Goal: Task Accomplishment & Management: Manage account settings

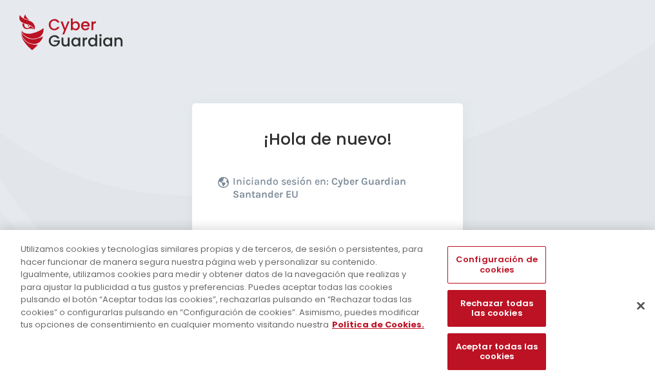
scroll to position [158, 0]
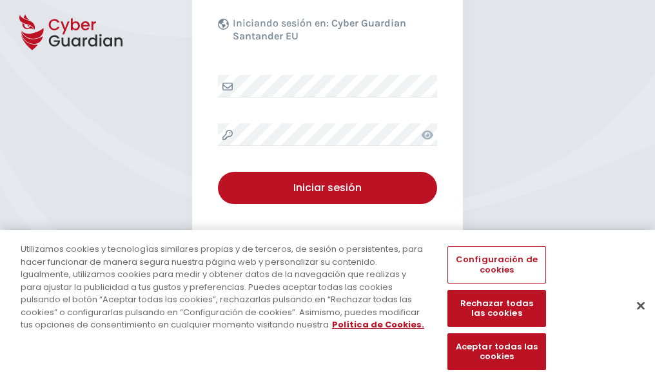
click at [635, 319] on button "Cerrar" at bounding box center [641, 305] width 28 height 28
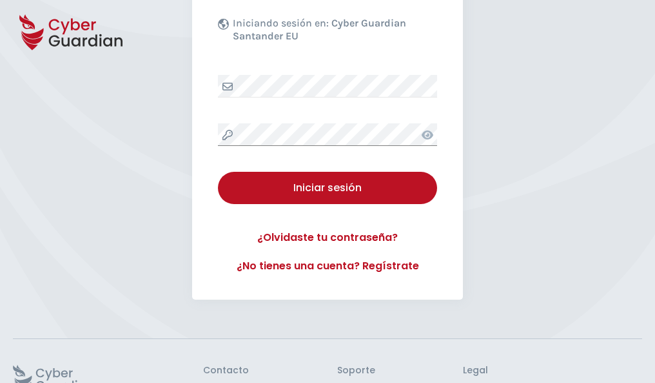
scroll to position [251, 0]
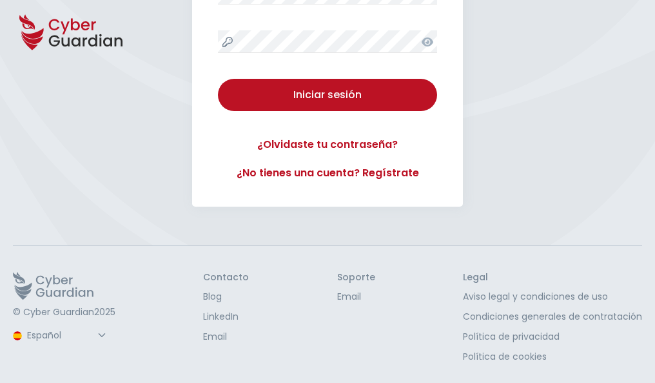
click at [218, 79] on button "Iniciar sesión" at bounding box center [327, 95] width 219 height 32
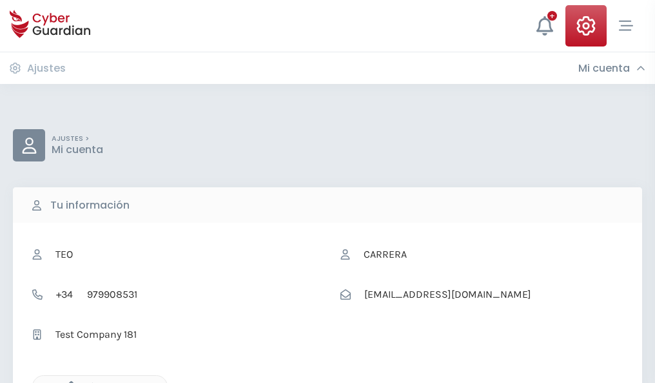
click at [68, 381] on icon "button" at bounding box center [68, 386] width 11 height 11
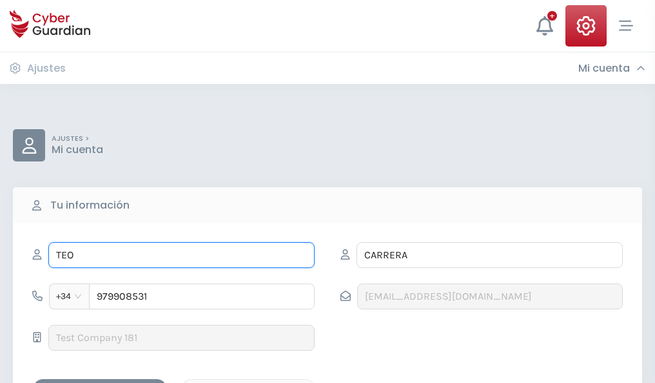
click at [181, 255] on input "TEO" at bounding box center [181, 255] width 266 height 26
type input "T"
type input "Cayetana"
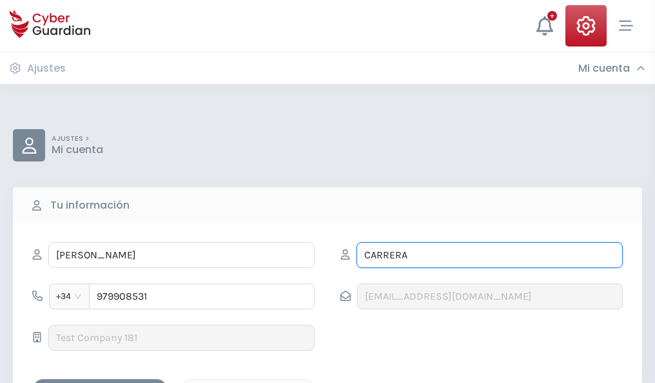
click at [490, 255] on input "CARRERA" at bounding box center [490, 255] width 266 height 26
type input "C"
type input "Soriano"
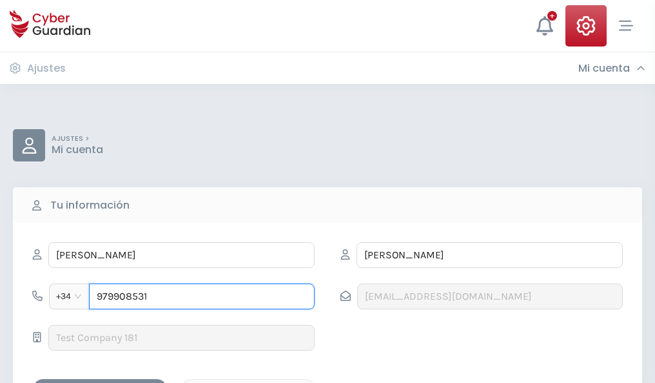
click at [202, 296] on input "979908531" at bounding box center [202, 296] width 226 height 26
type input "9"
type input "872058311"
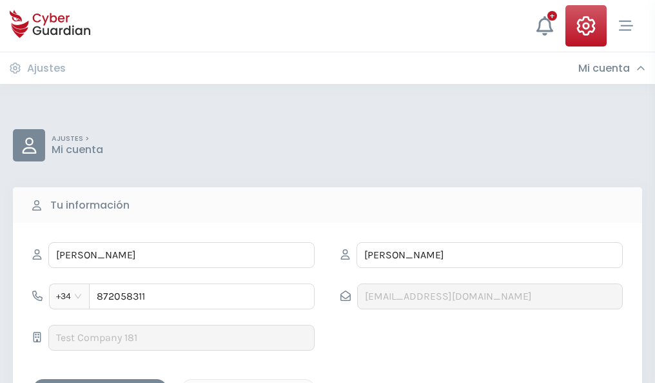
click at [100, 382] on div "Guardar cambios" at bounding box center [100, 390] width 116 height 16
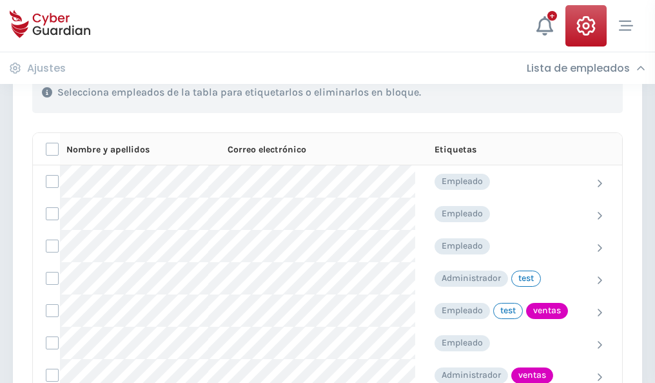
scroll to position [584, 0]
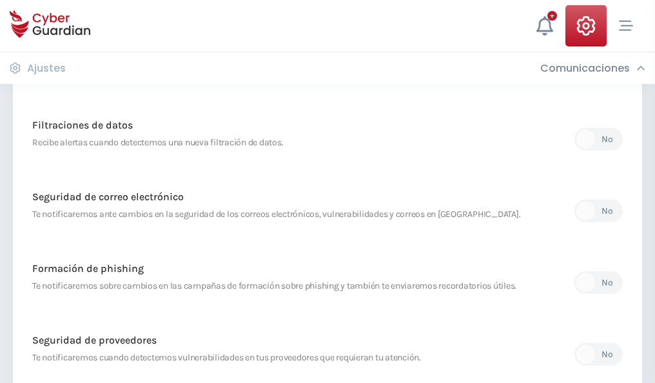
scroll to position [679, 0]
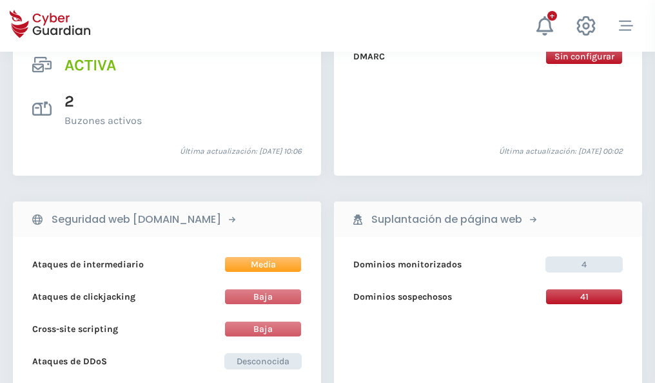
scroll to position [1311, 0]
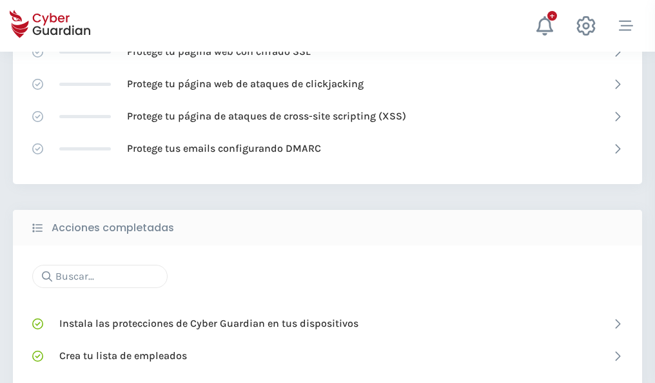
scroll to position [859, 0]
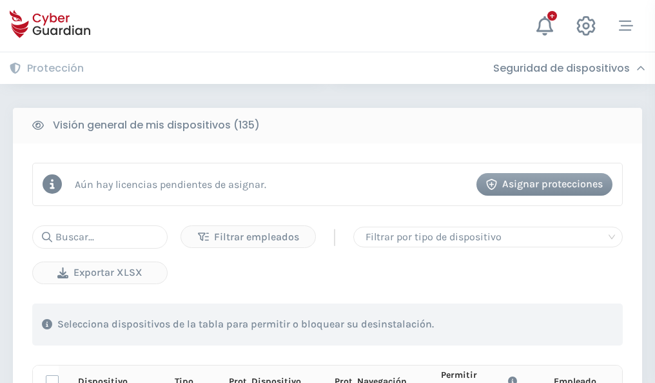
scroll to position [1140, 0]
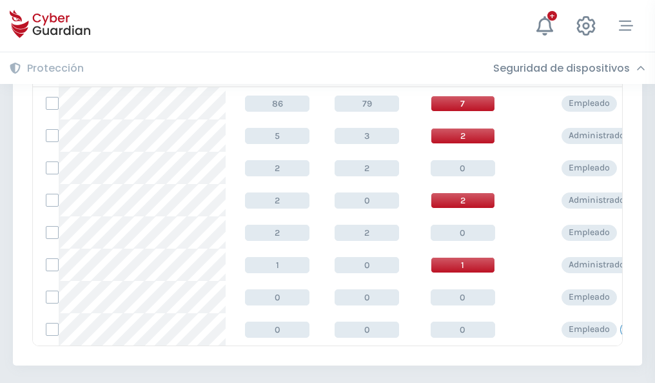
scroll to position [599, 0]
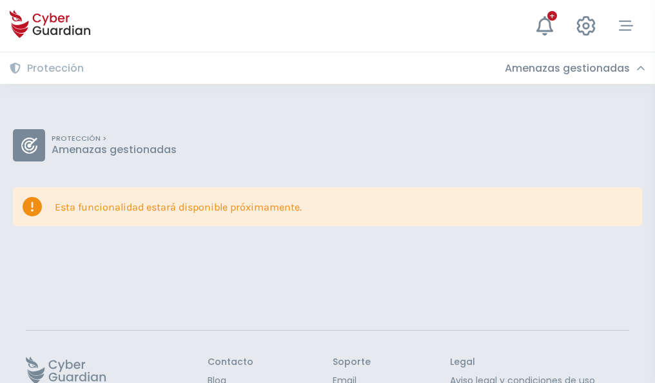
scroll to position [84, 0]
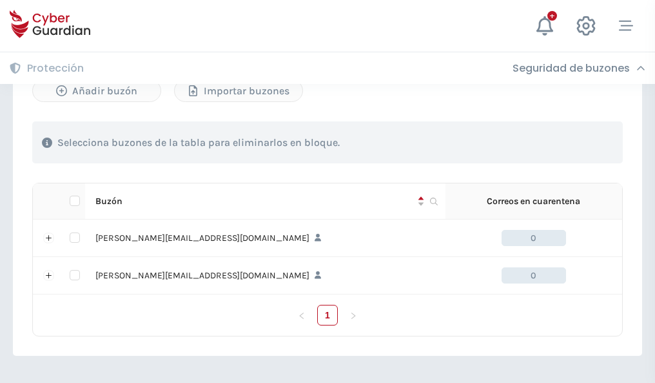
scroll to position [561, 0]
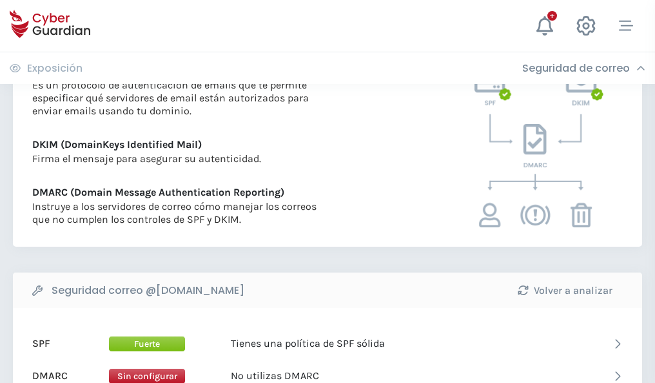
scroll to position [696, 0]
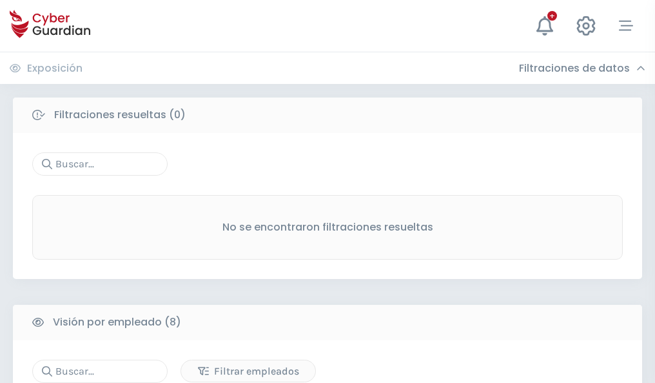
scroll to position [1099, 0]
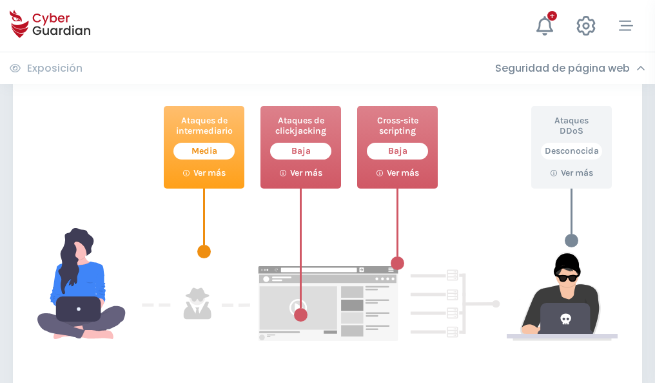
scroll to position [702, 0]
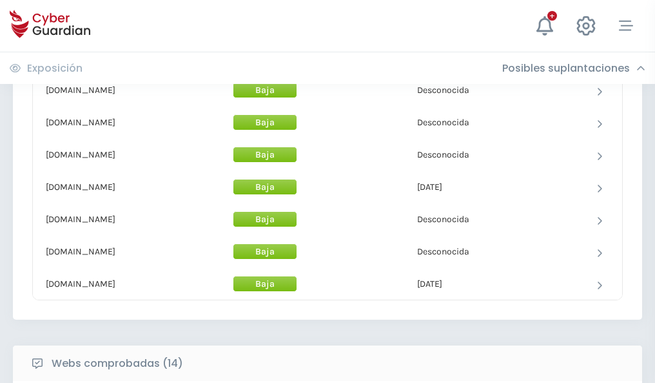
scroll to position [1258, 0]
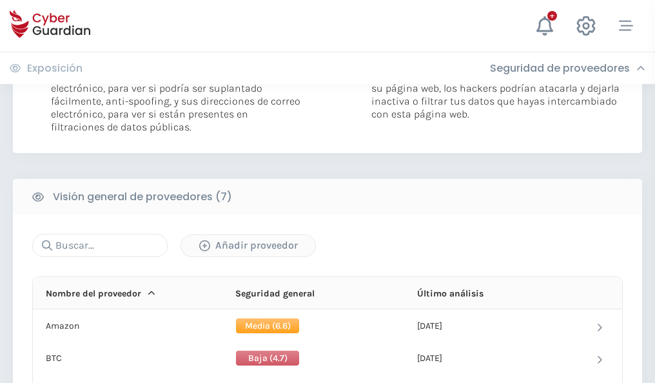
scroll to position [864, 0]
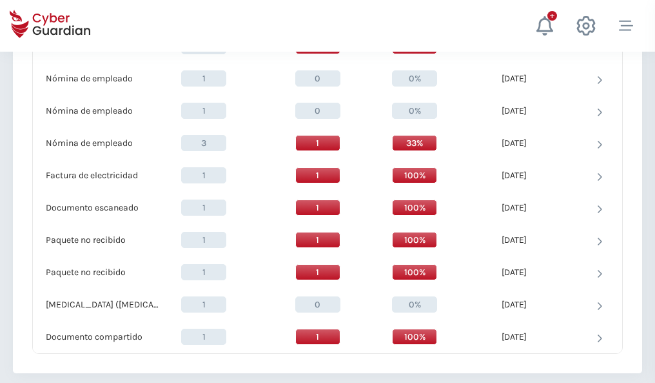
scroll to position [1337, 0]
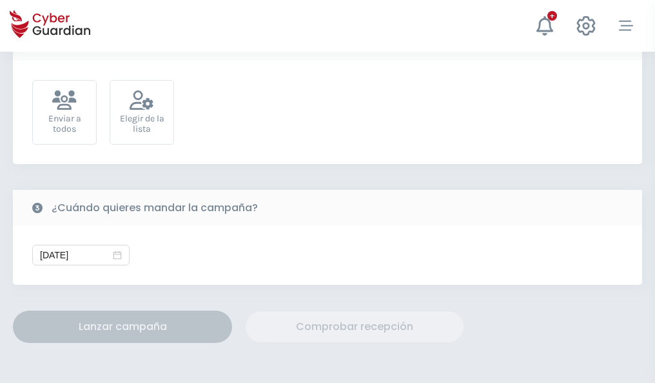
scroll to position [472, 0]
